Goal: Information Seeking & Learning: Learn about a topic

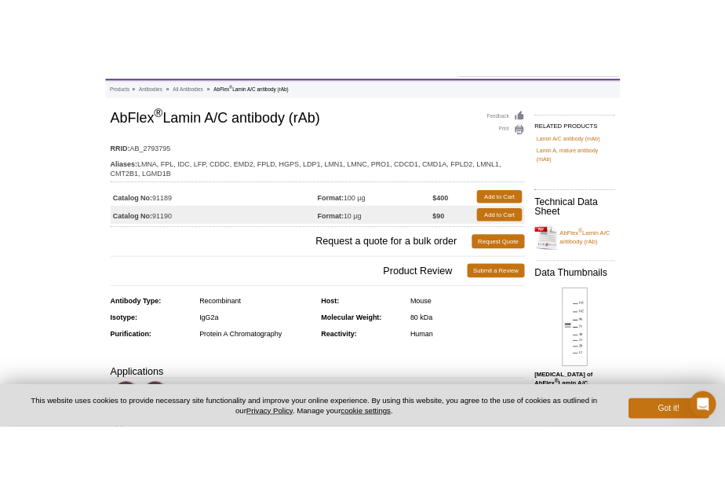
scroll to position [78, 0]
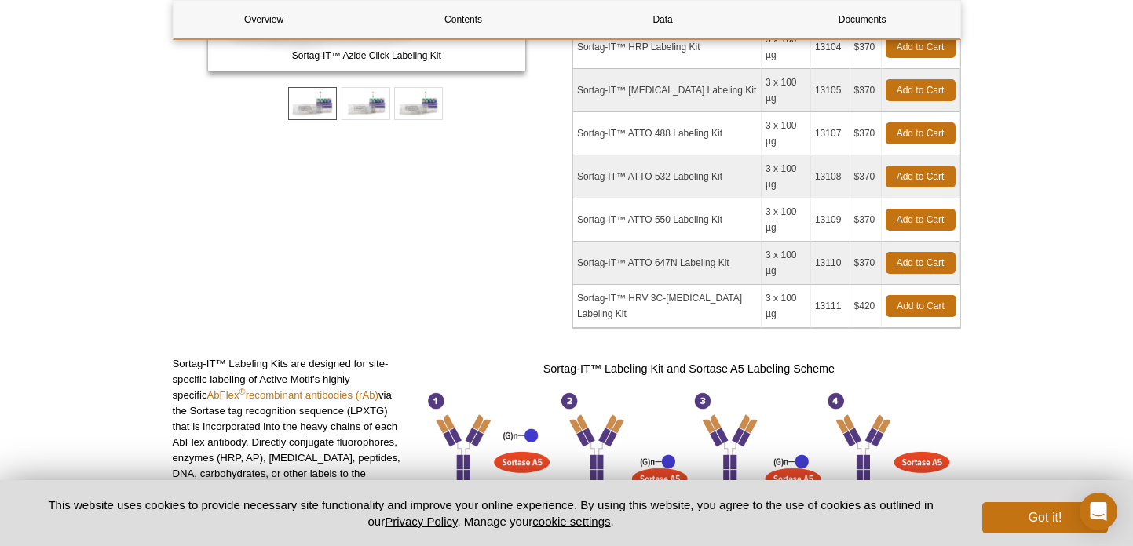
scroll to position [78, 0]
